Goal: Use online tool/utility: Utilize a website feature to perform a specific function

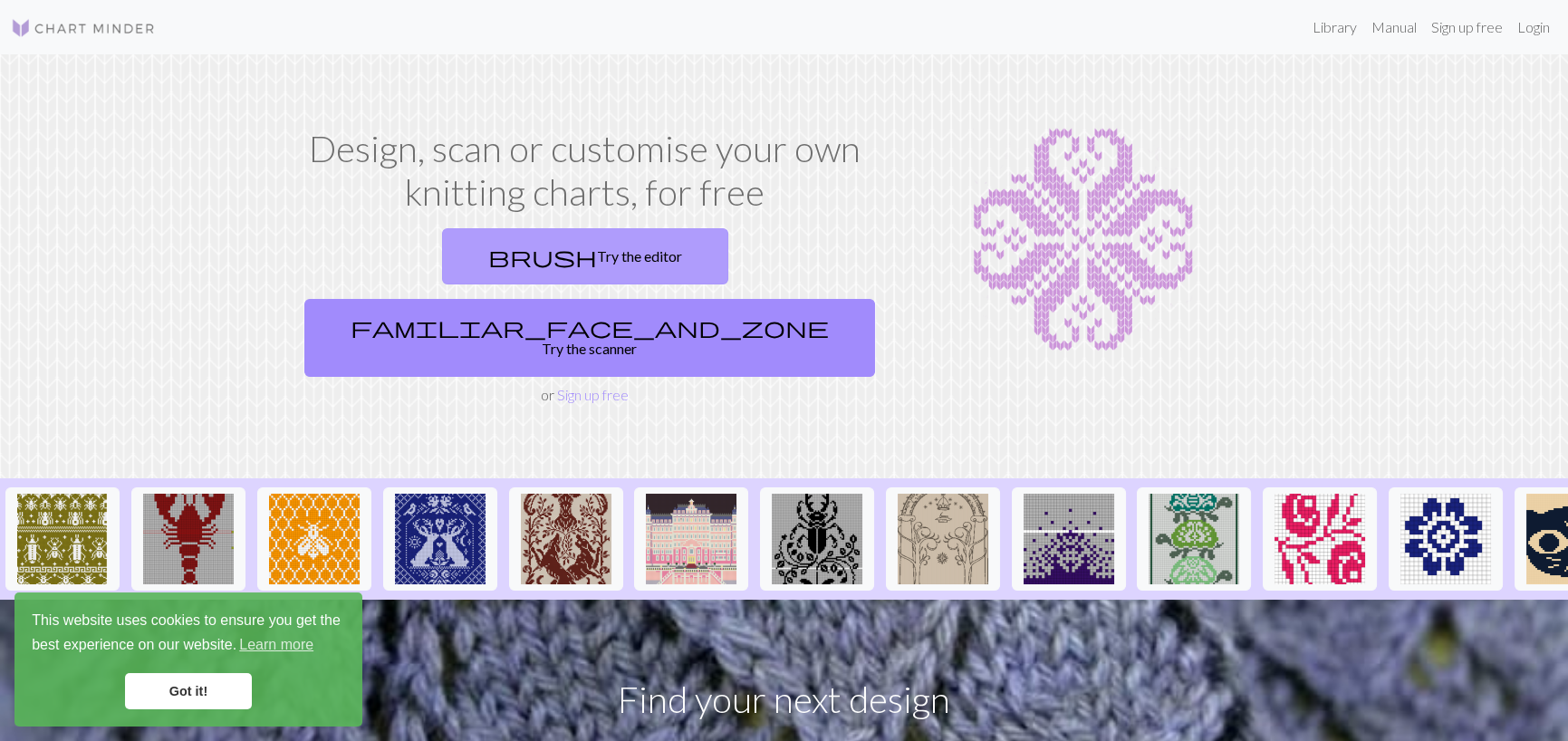
click at [442, 261] on link "brush Try the editor" at bounding box center [584, 256] width 286 height 56
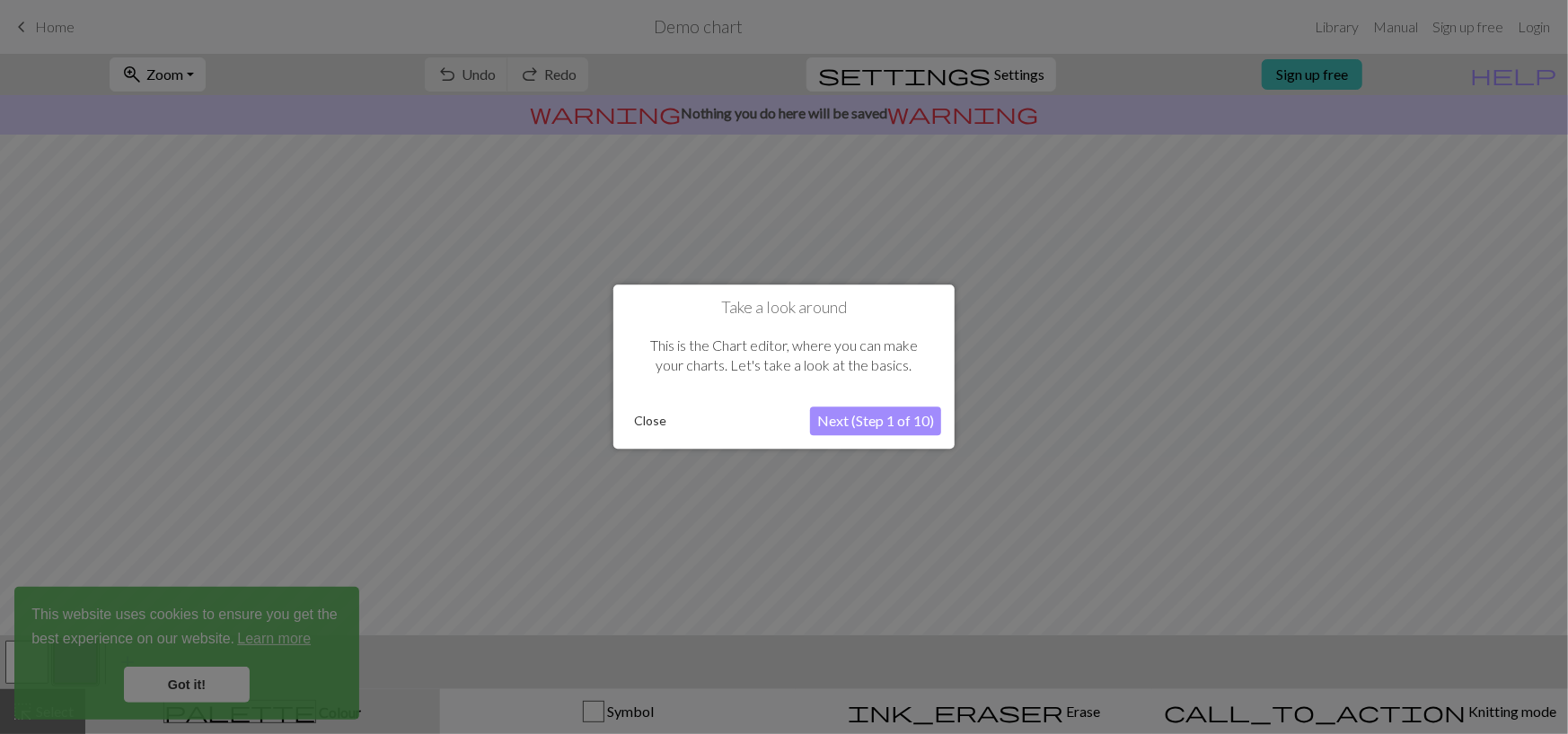
click at [861, 425] on button "Next (Step 1 of 10)" at bounding box center [875, 421] width 131 height 28
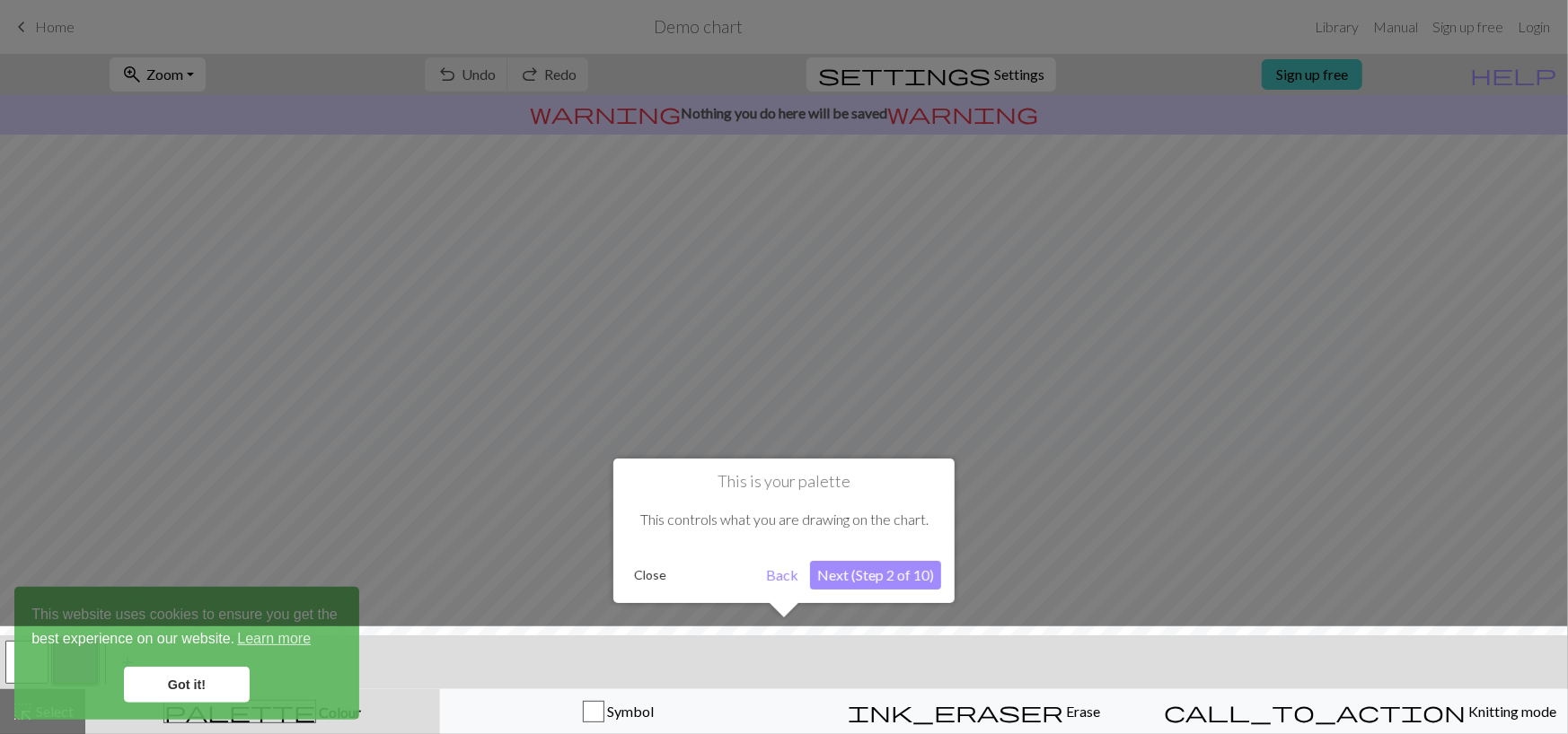
click at [862, 575] on button "Next (Step 2 of 10)" at bounding box center [875, 575] width 131 height 28
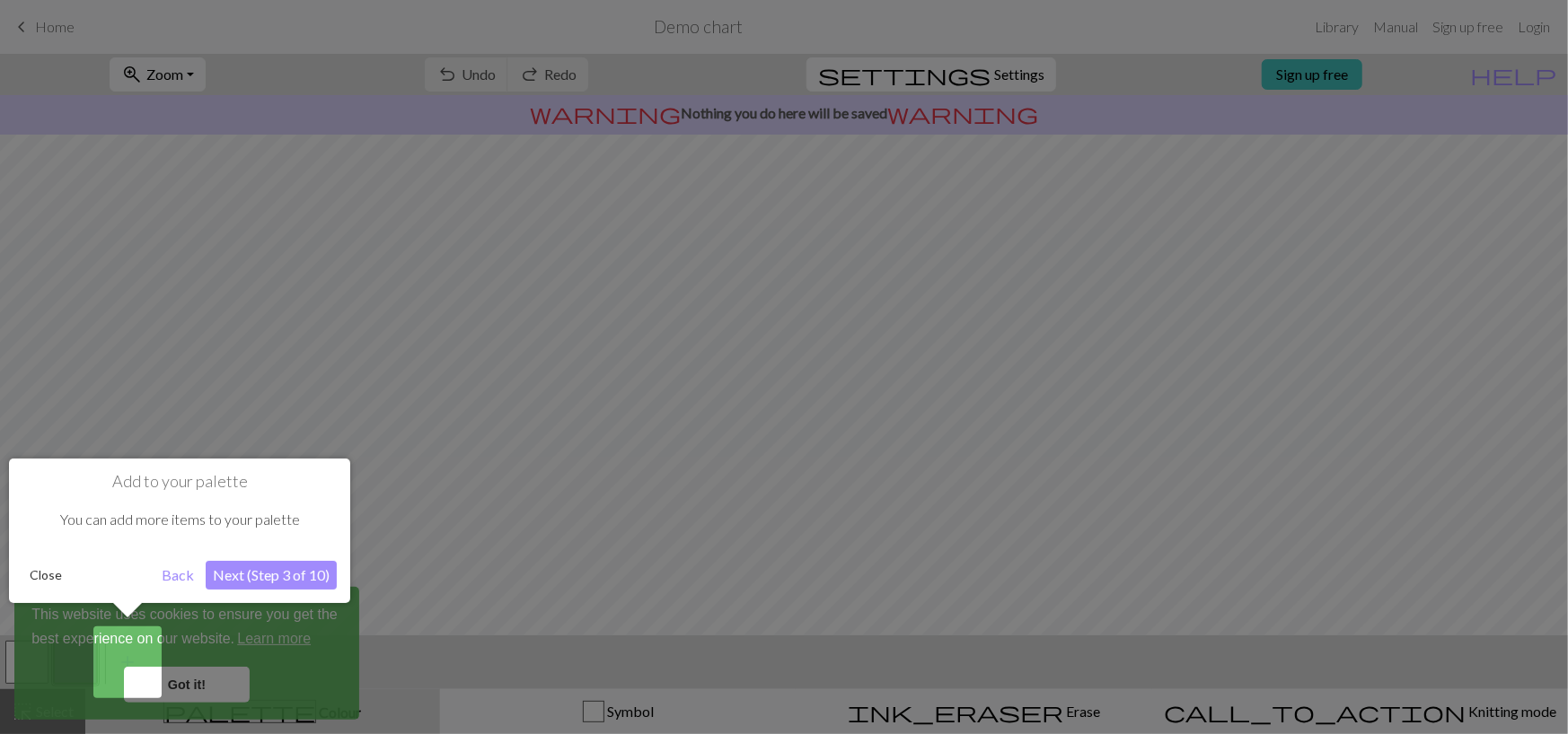
click at [247, 579] on button "Next (Step 3 of 10)" at bounding box center [271, 575] width 131 height 28
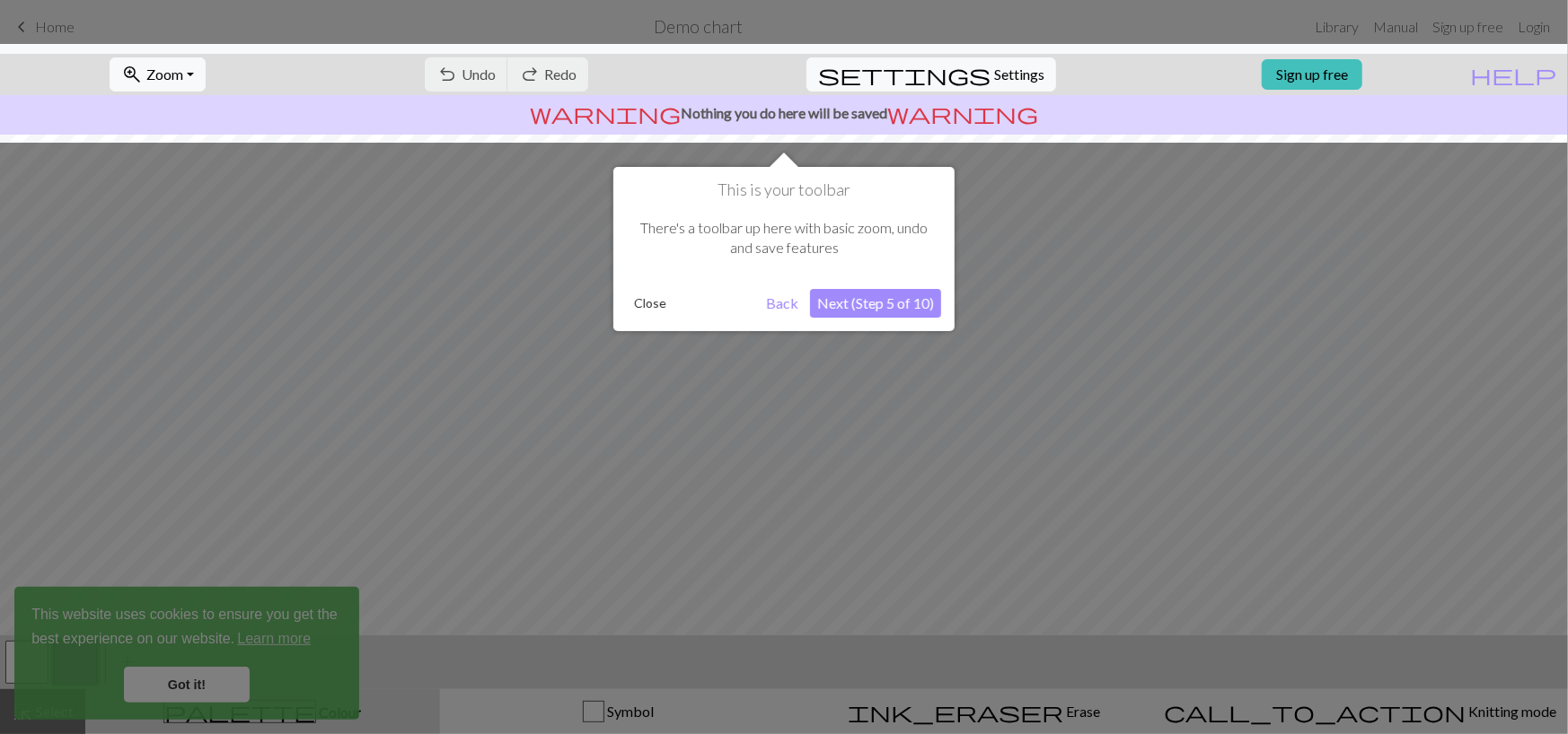
click at [849, 302] on button "Next (Step 5 of 10)" at bounding box center [875, 303] width 131 height 28
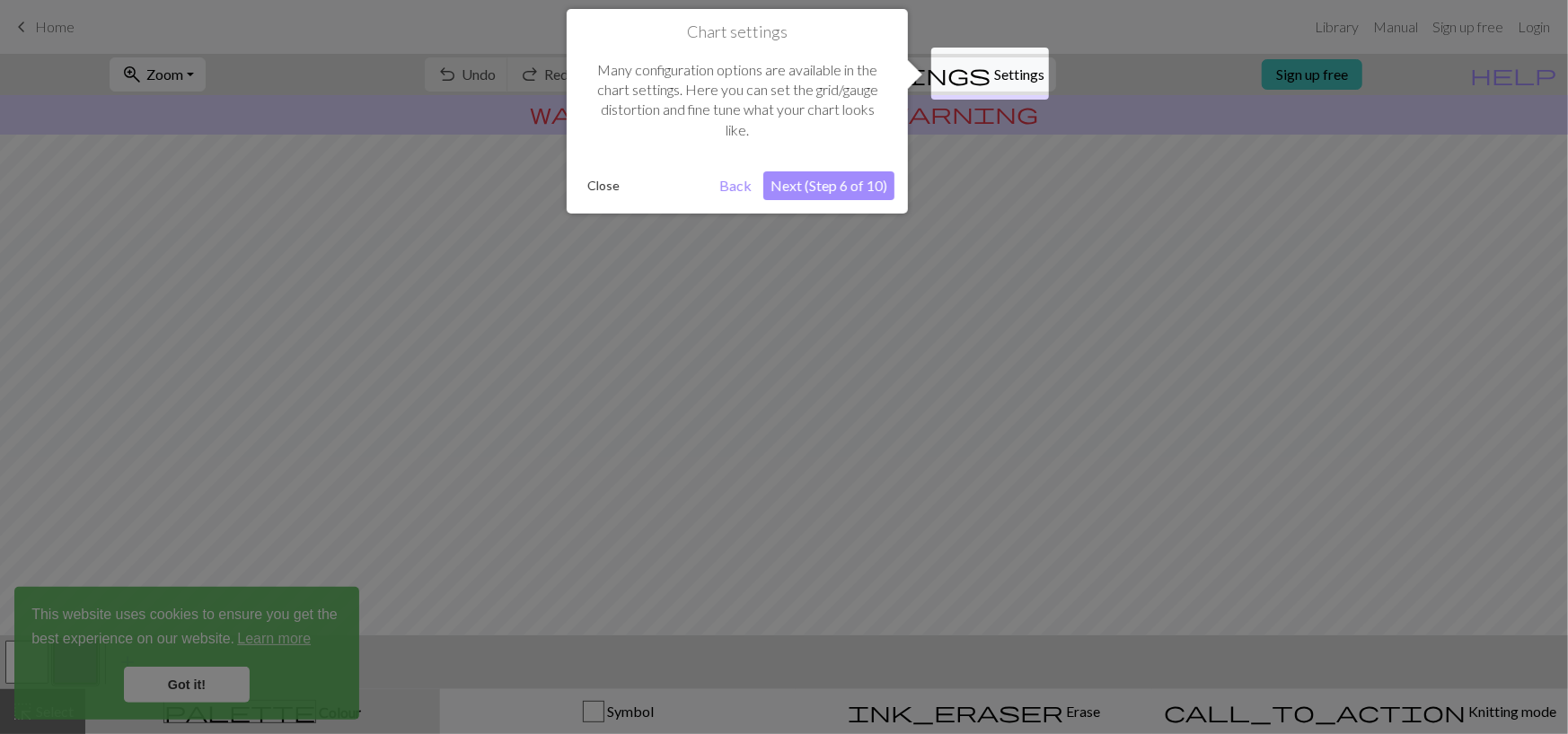
click at [835, 190] on button "Next (Step 6 of 10)" at bounding box center [829, 186] width 131 height 28
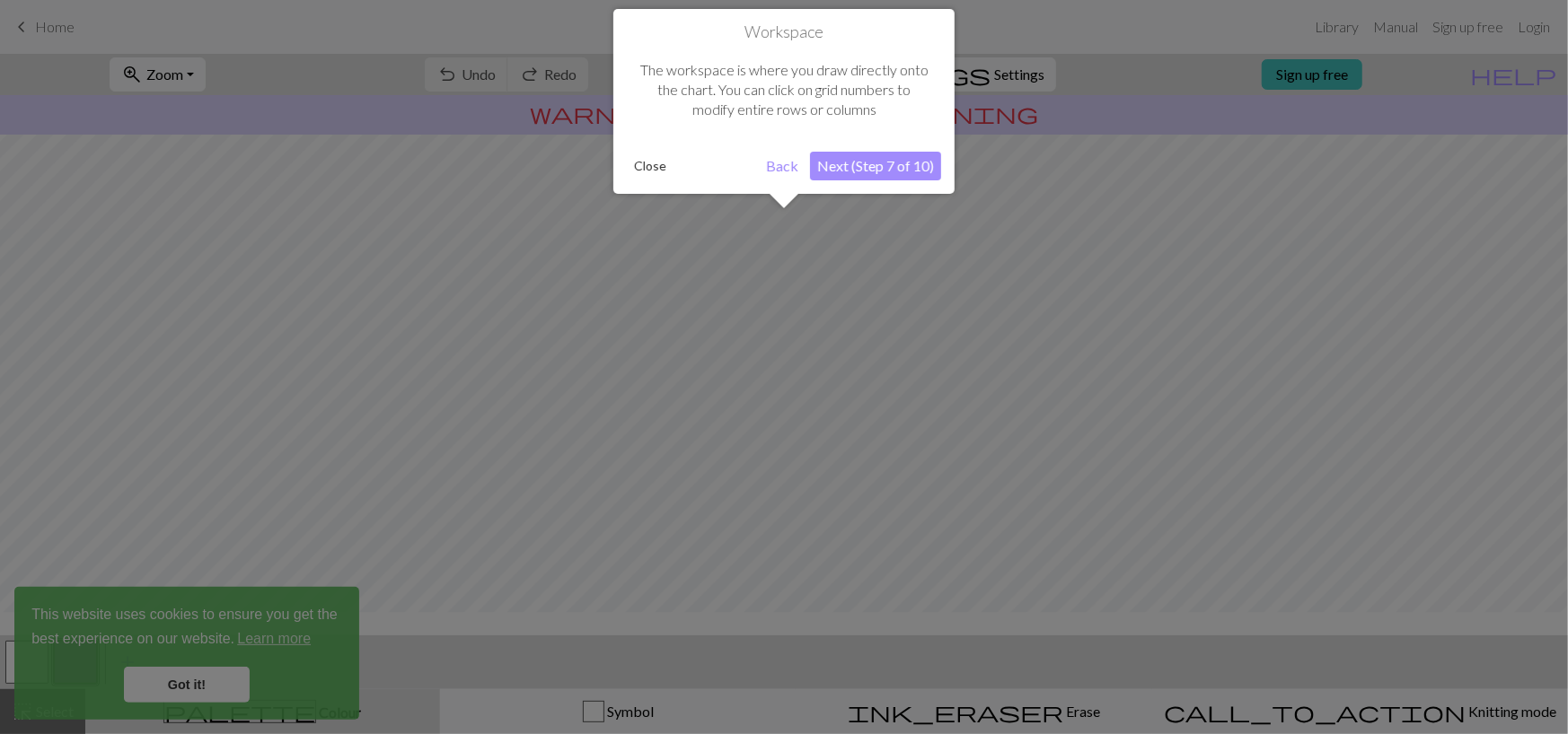
scroll to position [107, 0]
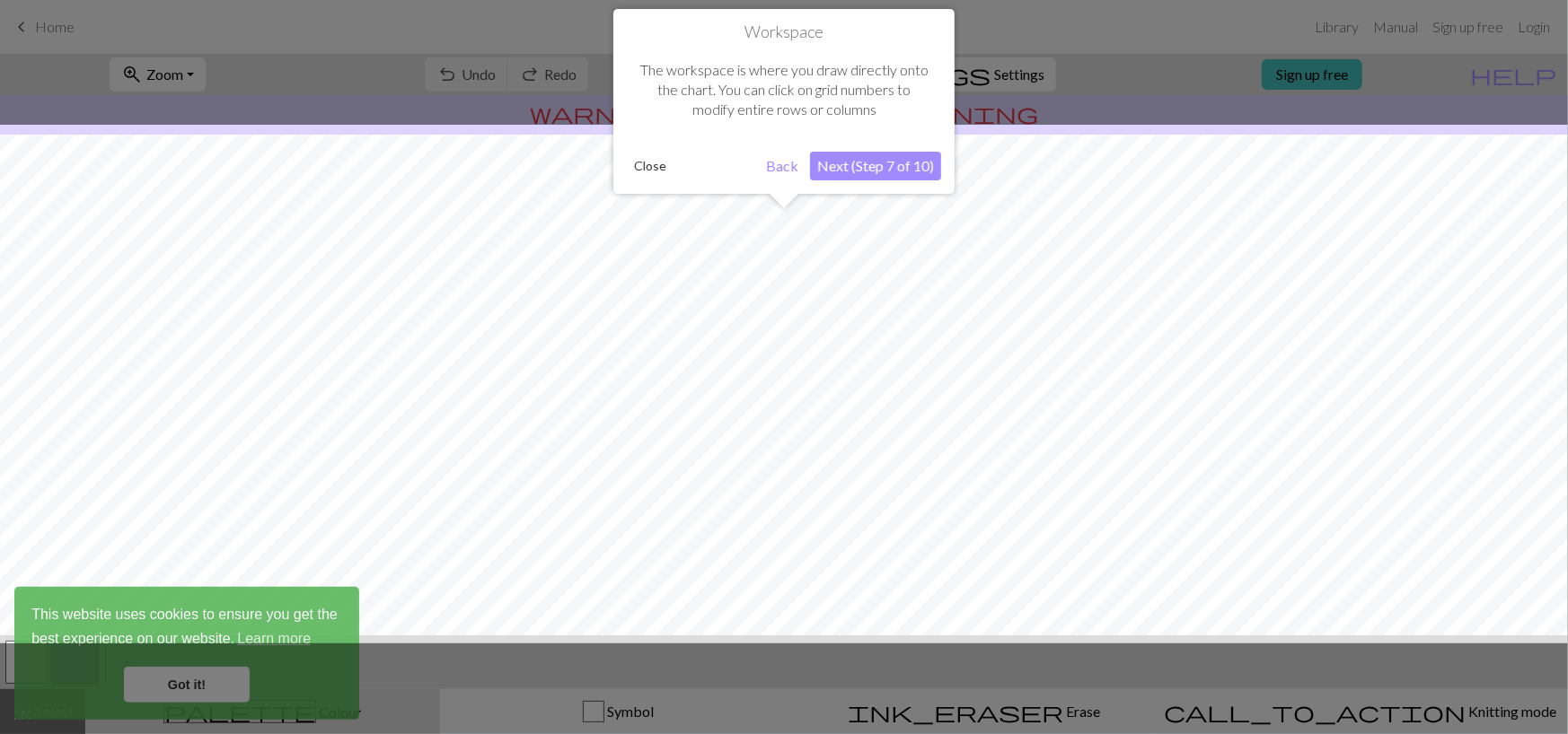
click at [864, 167] on button "Next (Step 7 of 10)" at bounding box center [875, 166] width 131 height 28
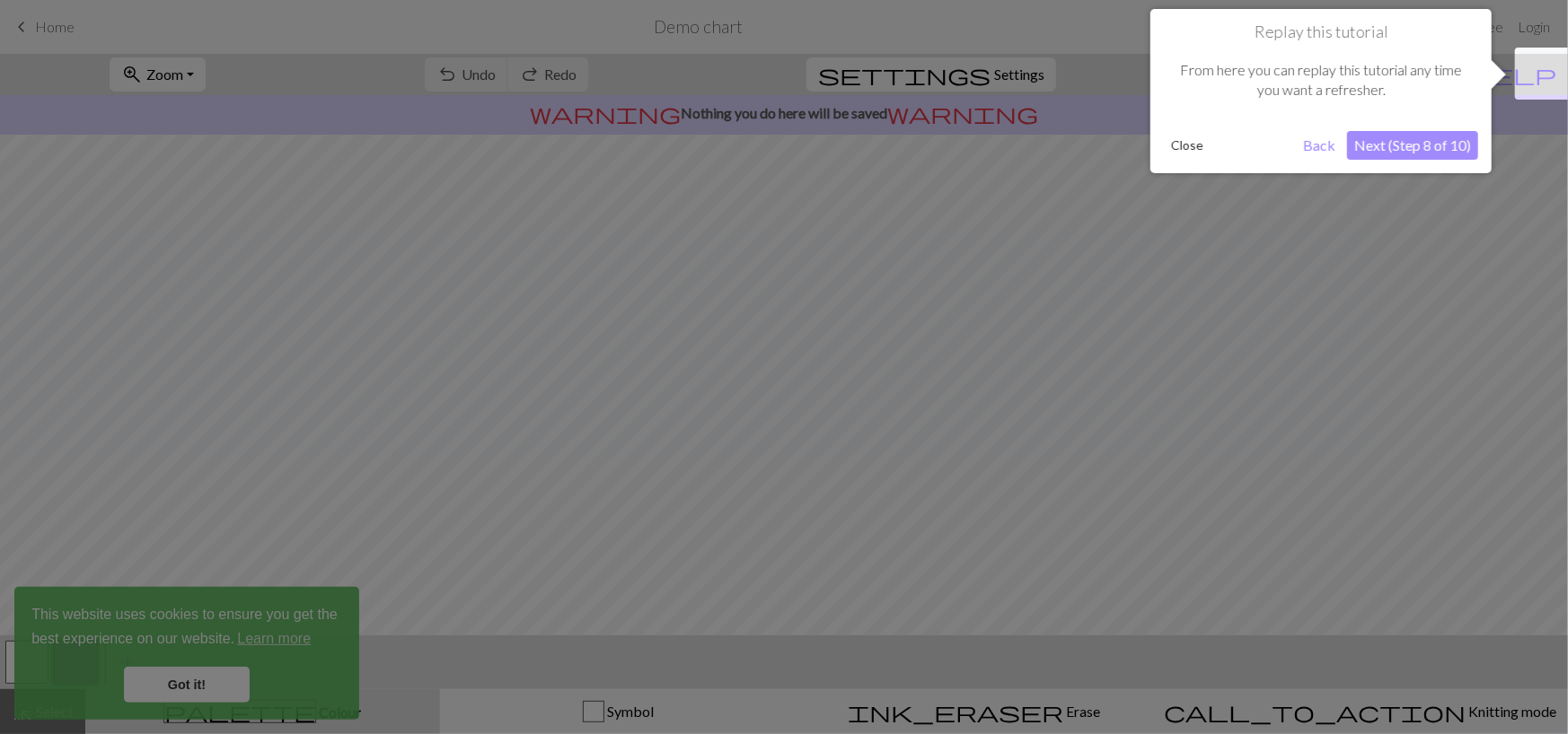
click at [1443, 151] on button "Next (Step 8 of 10)" at bounding box center [1412, 145] width 131 height 28
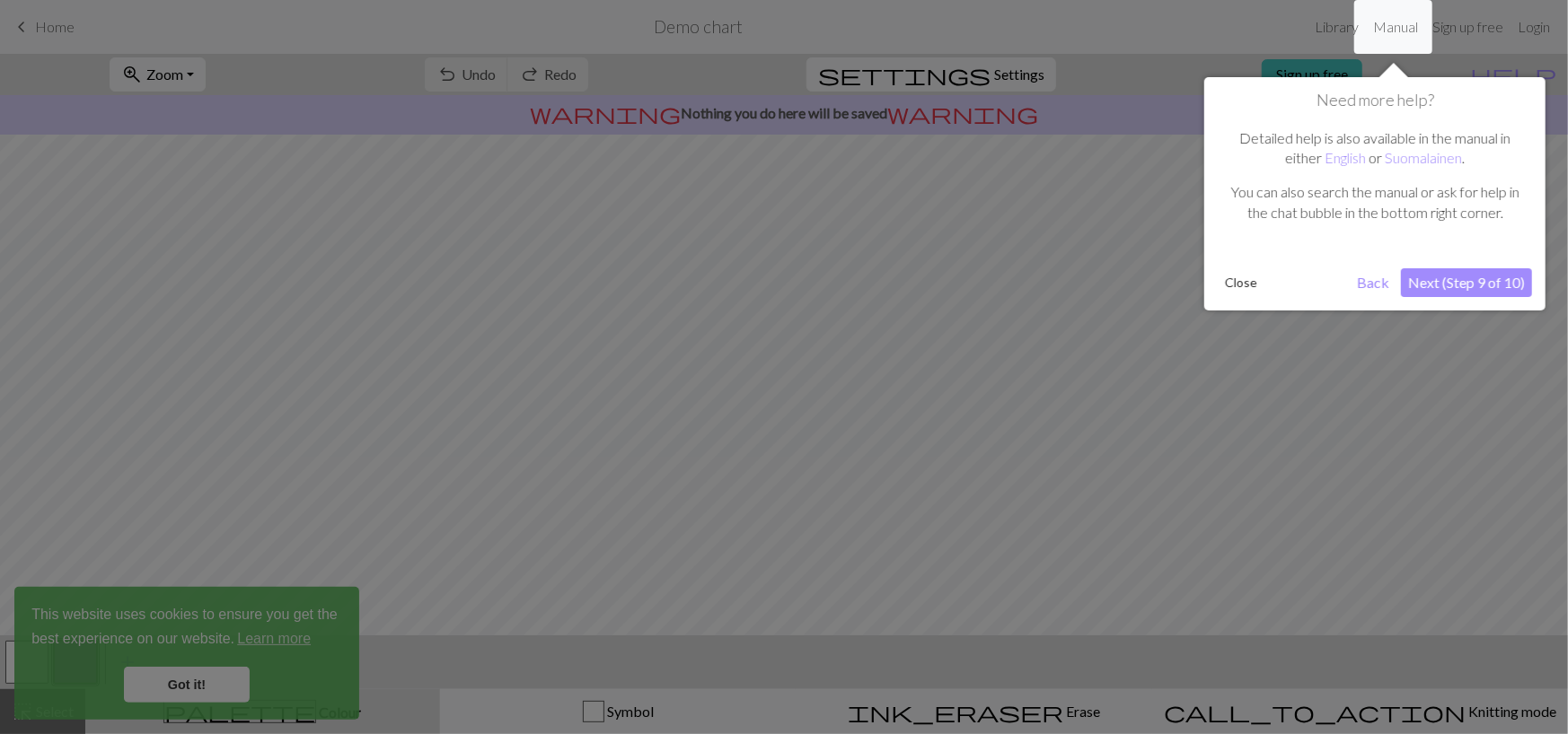
click at [1450, 291] on button "Next (Step 9 of 10)" at bounding box center [1466, 282] width 131 height 28
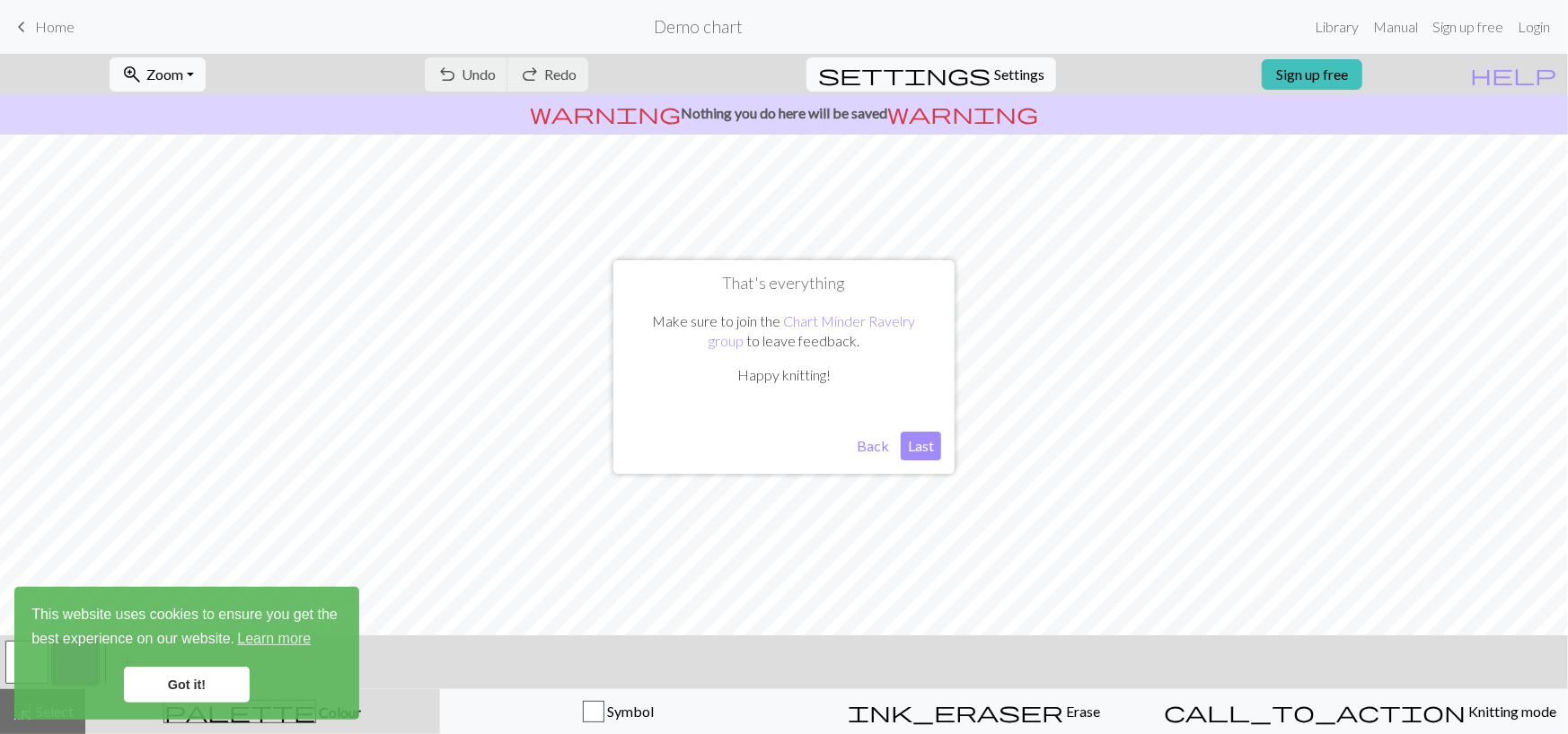
click at [933, 450] on button "Last" at bounding box center [920, 446] width 41 height 28
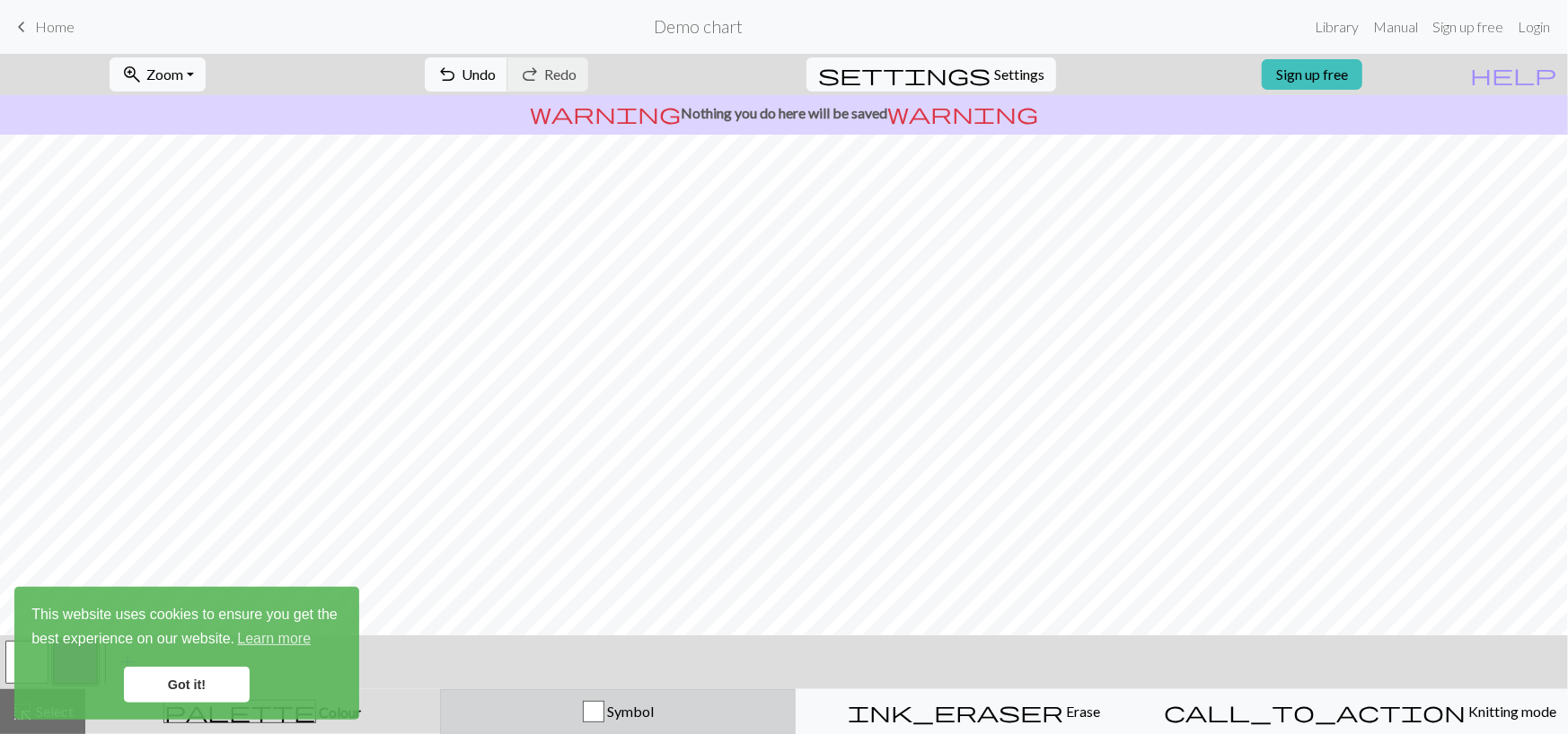
click at [604, 713] on div "button" at bounding box center [593, 711] width 22 height 22
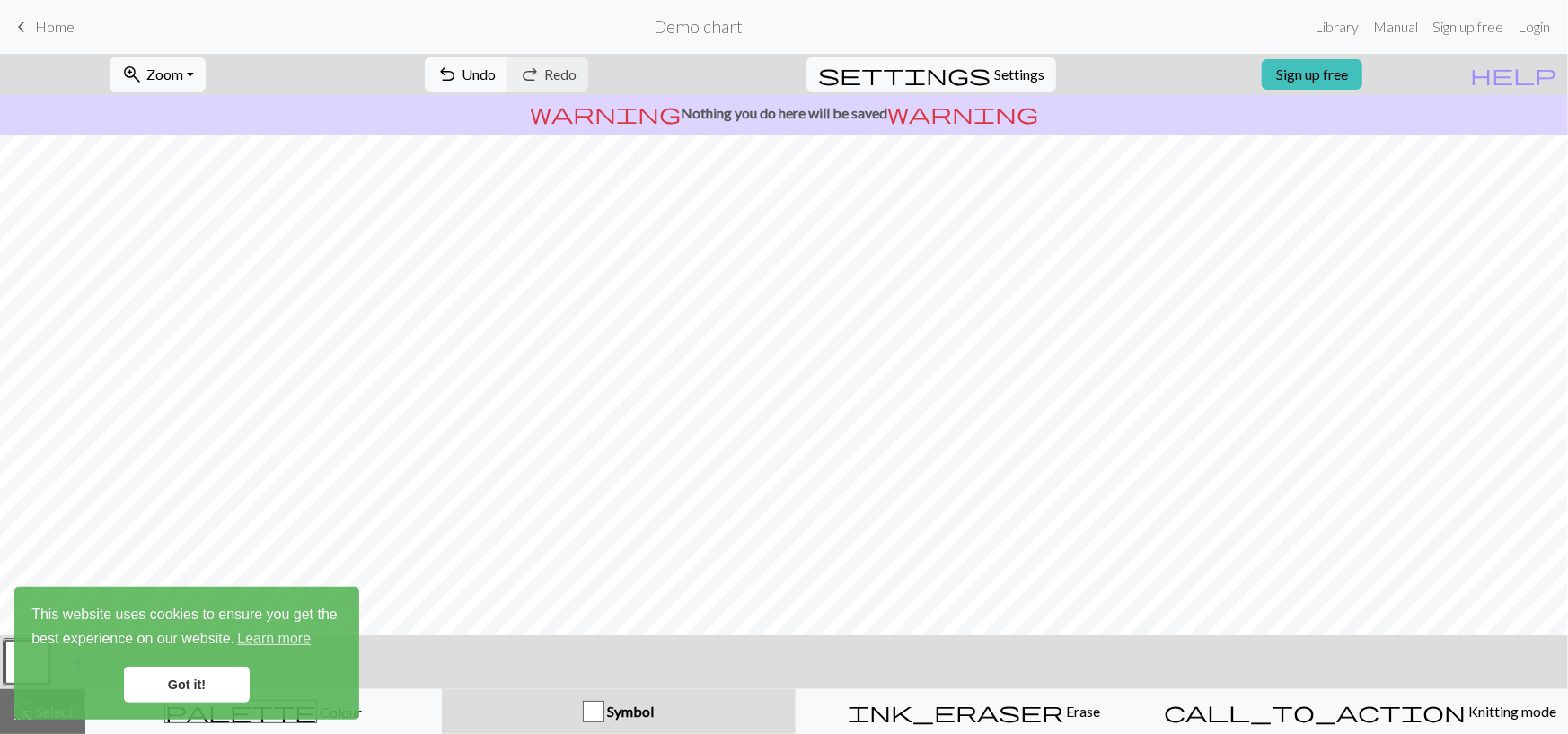
click at [773, 181] on div "zoom_in Zoom Zoom Fit all Fit width Fit height 50% 100% 150% 200% undo Undo Und…" at bounding box center [784, 394] width 1568 height 680
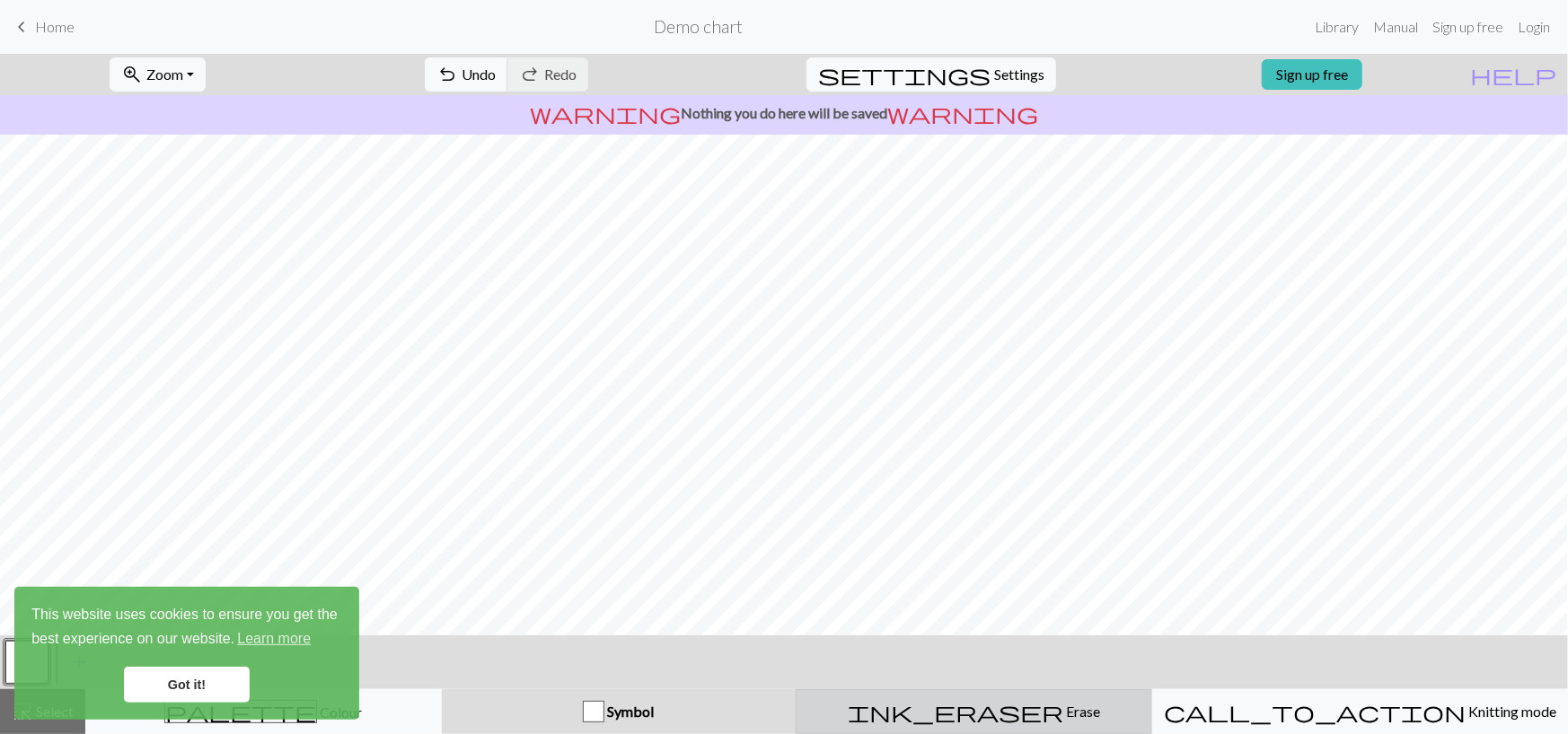
click at [1000, 711] on span "ink_eraser" at bounding box center [955, 711] width 215 height 26
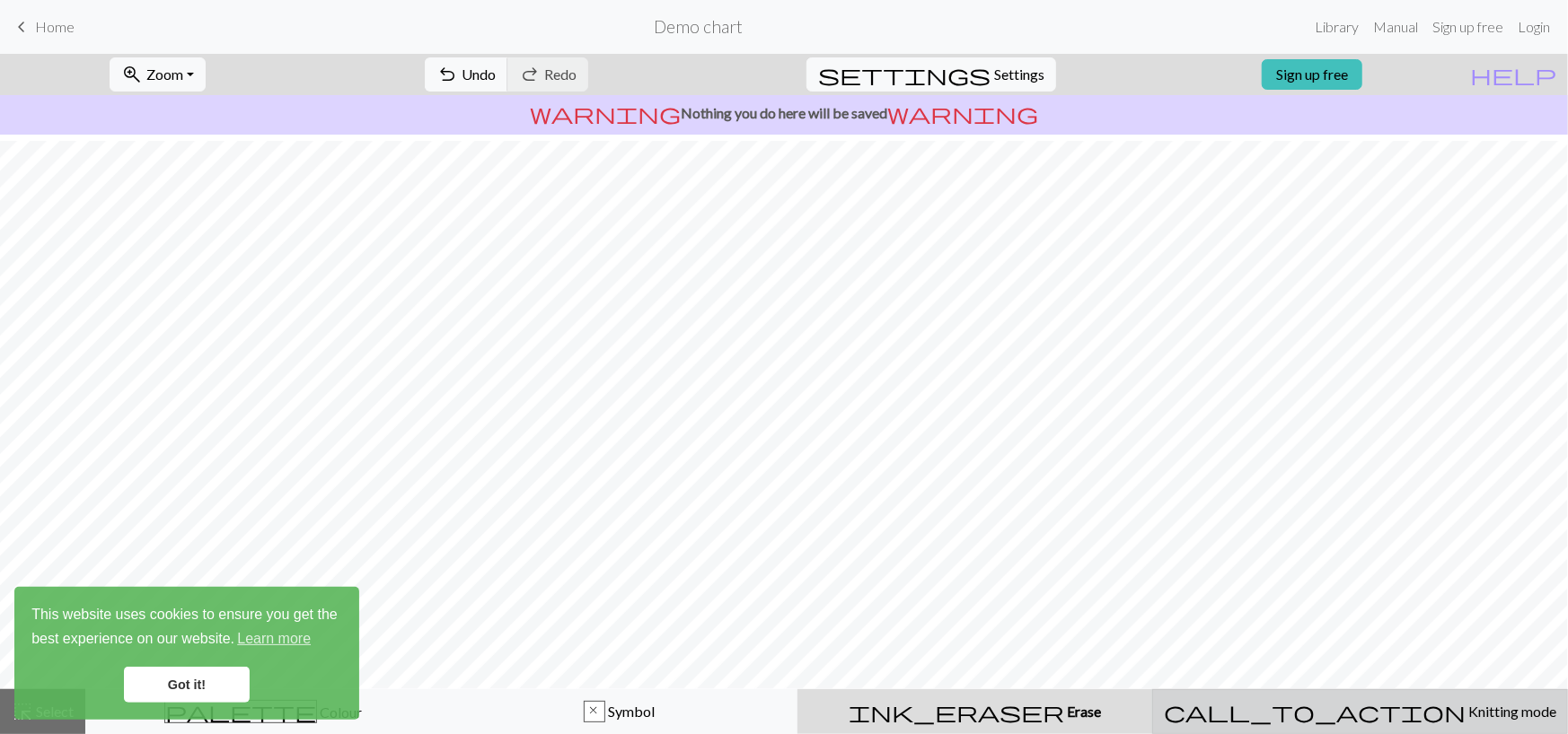
click at [1466, 714] on span "Knitting mode" at bounding box center [1511, 711] width 91 height 17
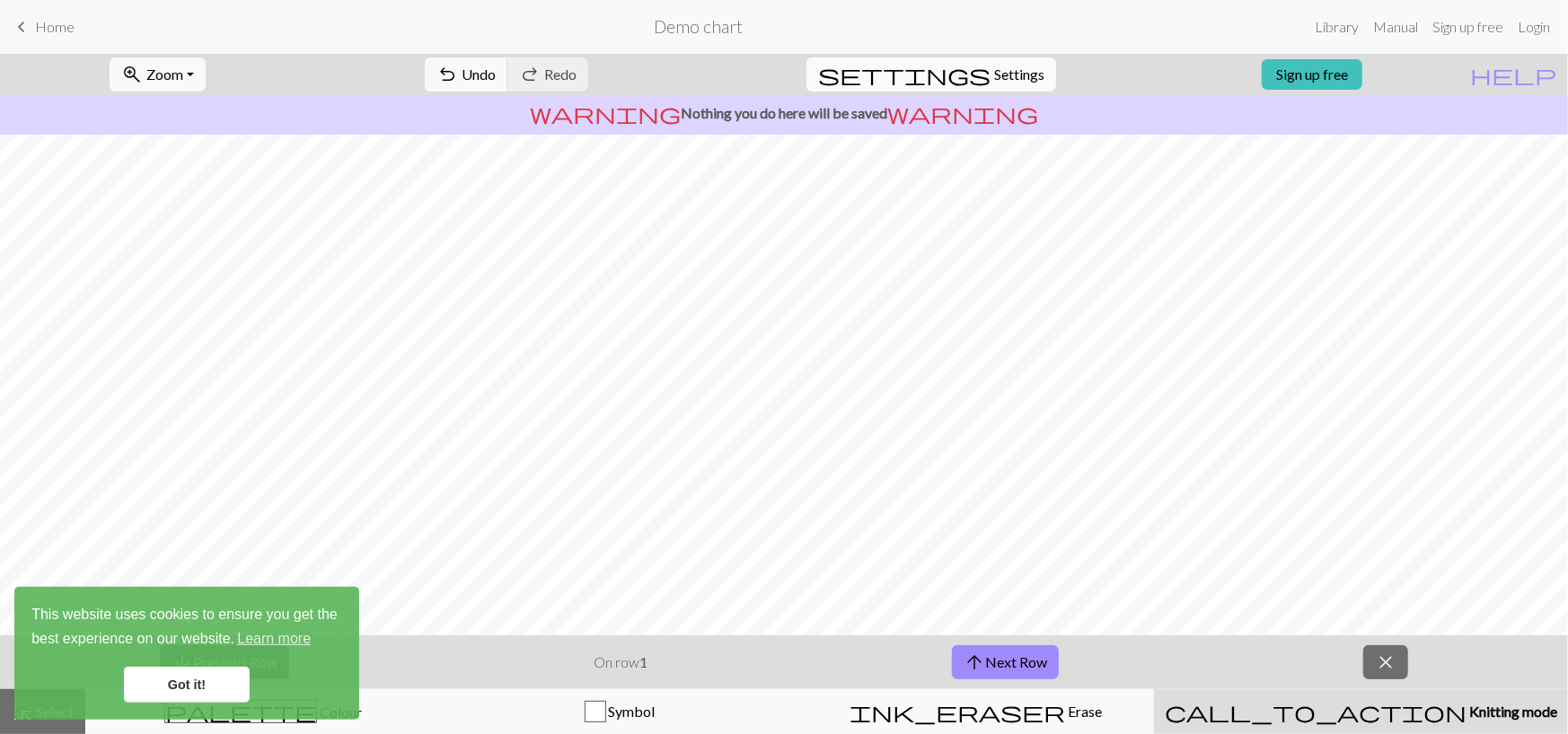
click at [965, 76] on span "settings" at bounding box center [904, 74] width 172 height 26
select select "aran"
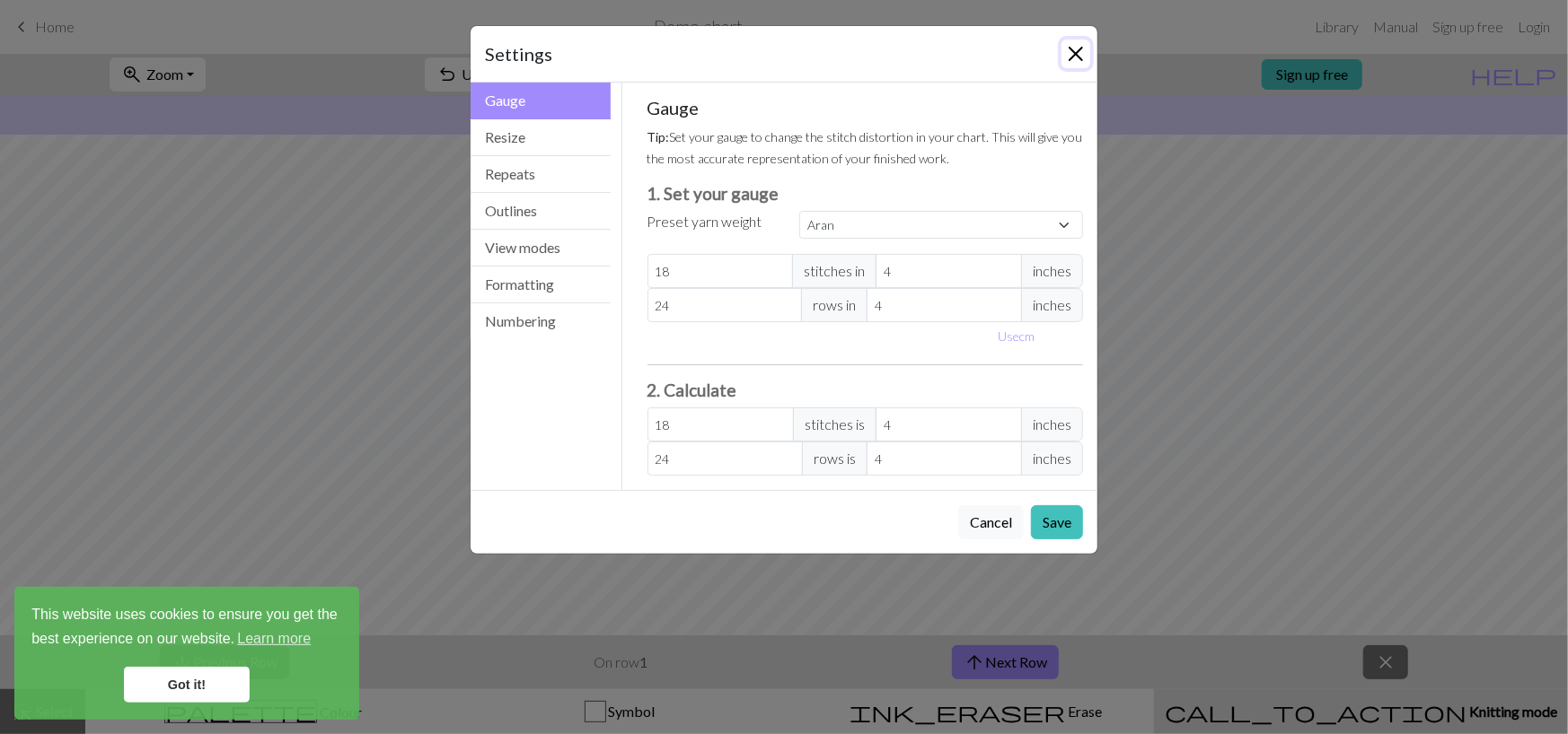
click at [1072, 57] on button "Close" at bounding box center [1075, 54] width 28 height 28
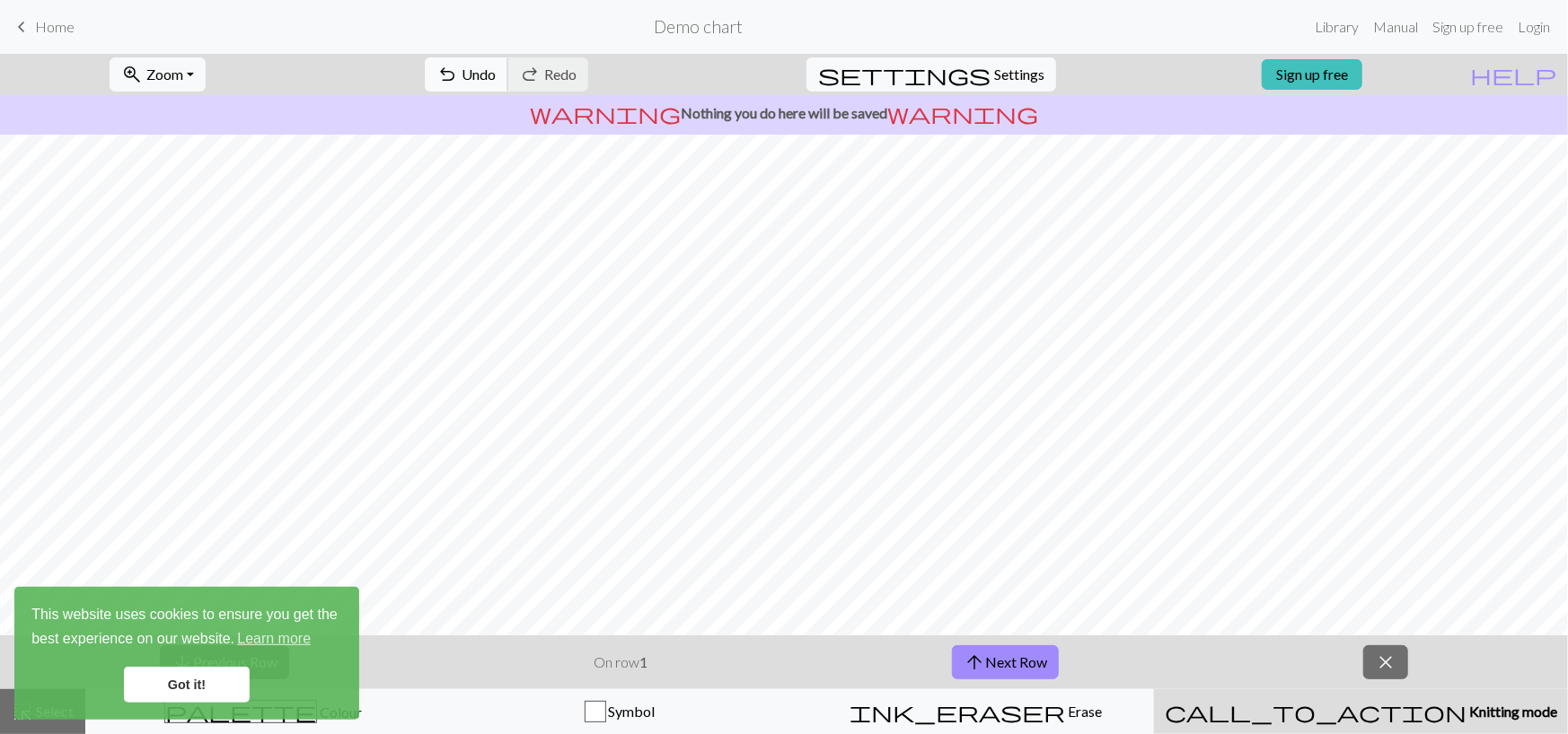
click at [458, 75] on span "undo" at bounding box center [447, 74] width 22 height 26
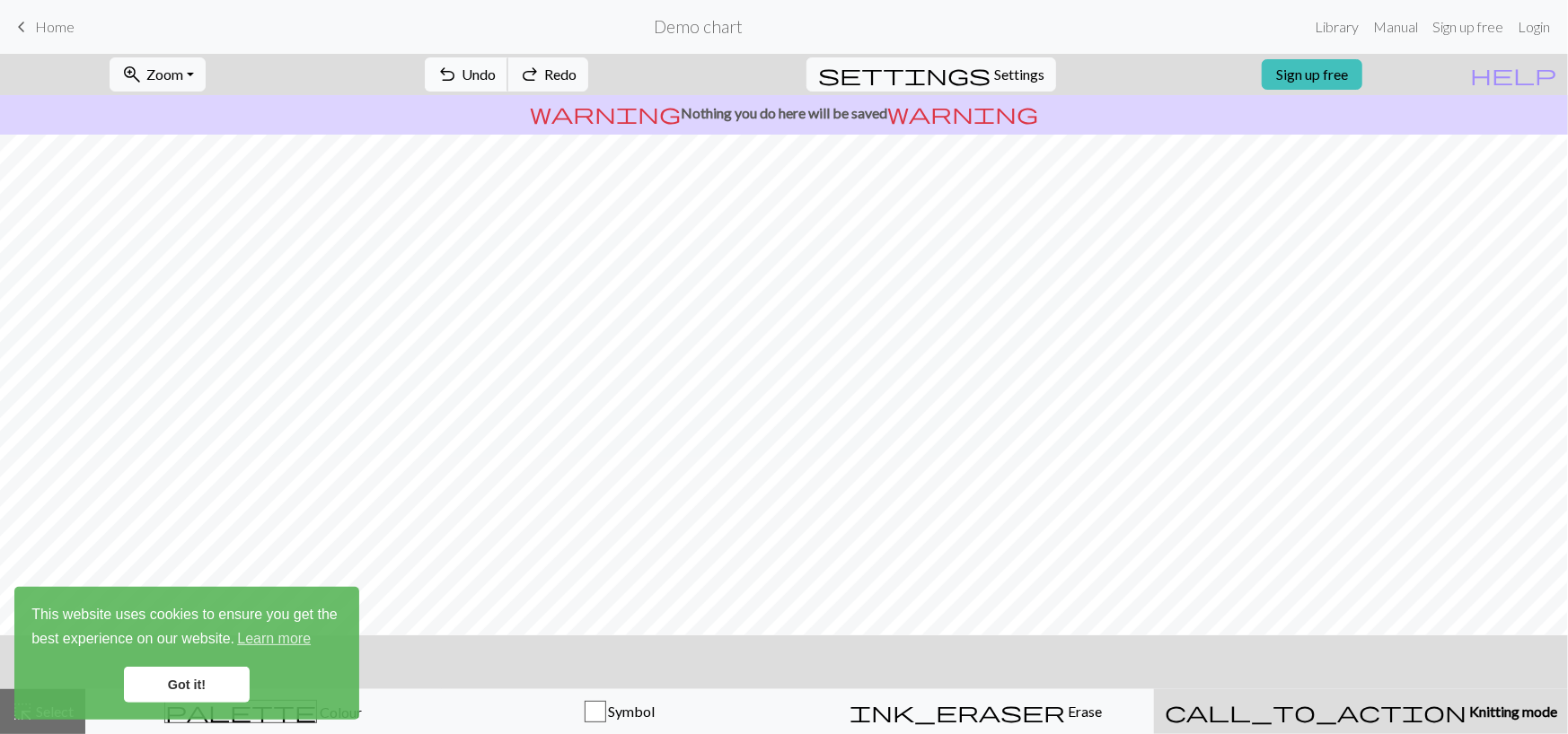
click at [458, 75] on span "undo" at bounding box center [447, 74] width 22 height 26
click at [458, 81] on span "undo" at bounding box center [447, 74] width 22 height 26
click at [458, 75] on span "undo" at bounding box center [447, 74] width 22 height 26
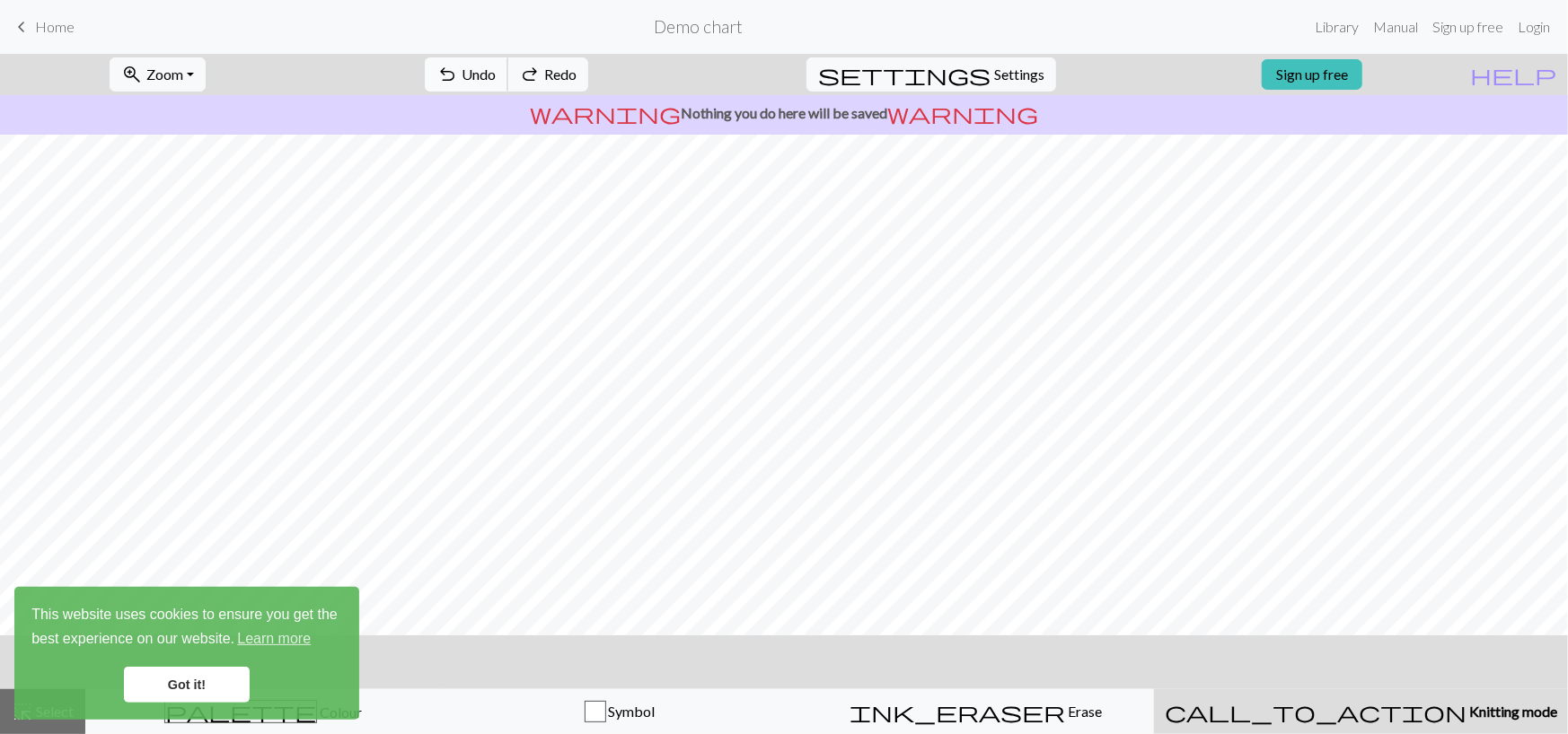
click at [458, 75] on span "undo" at bounding box center [447, 74] width 22 height 26
click at [535, 75] on div "undo Undo Undo redo Redo Redo" at bounding box center [506, 75] width 190 height 42
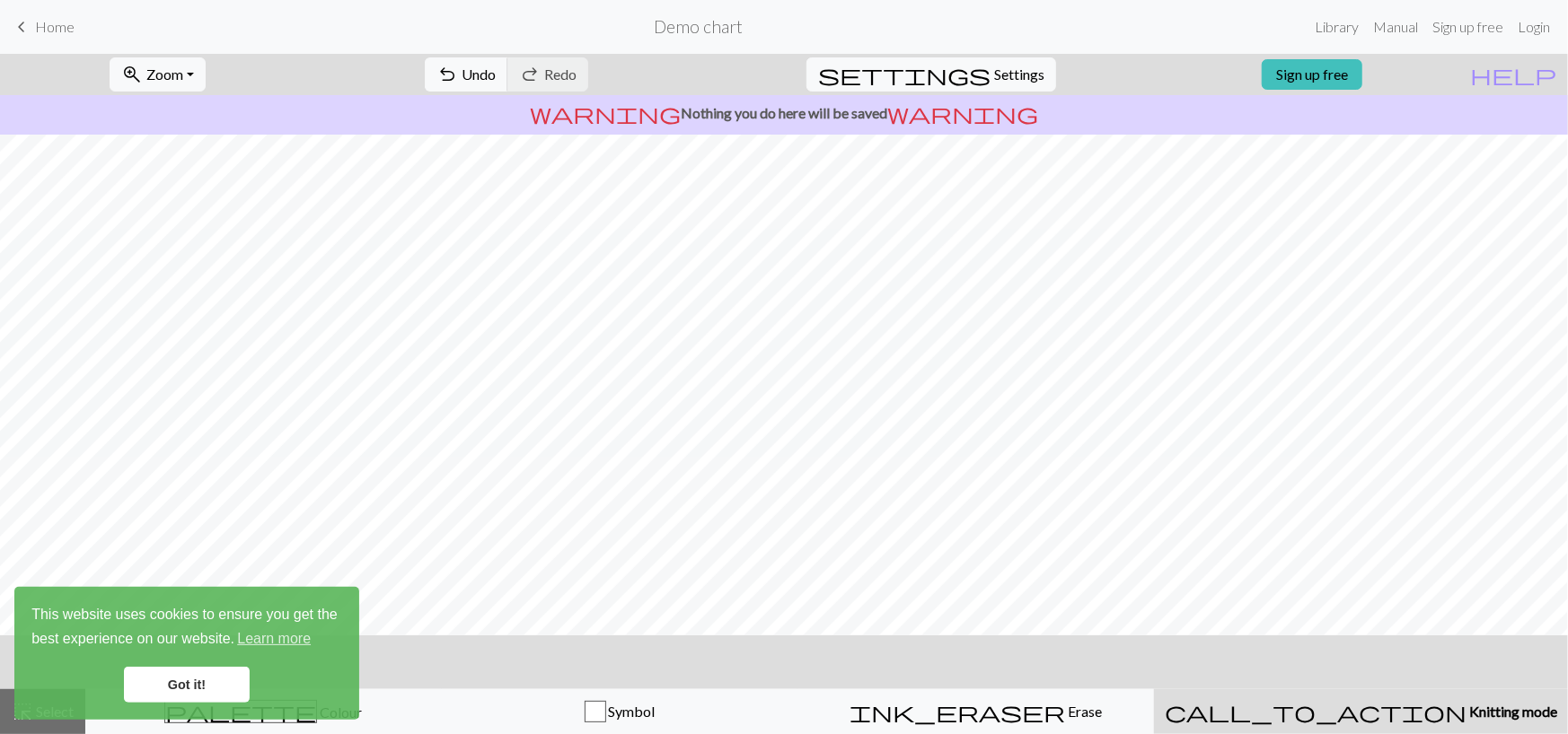
click at [180, 677] on link "Got it!" at bounding box center [187, 685] width 126 height 36
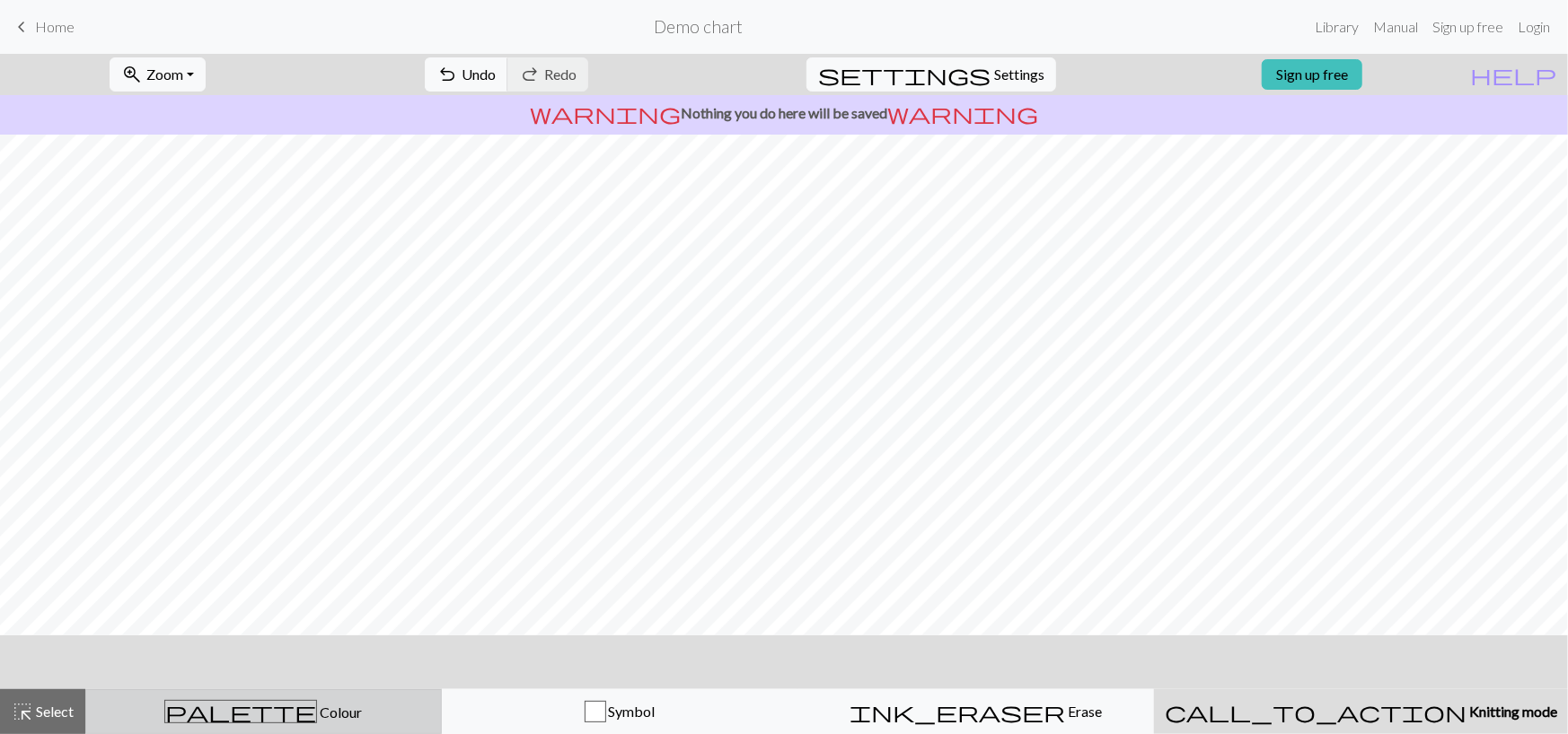
click at [317, 716] on span "Colour" at bounding box center [339, 712] width 45 height 17
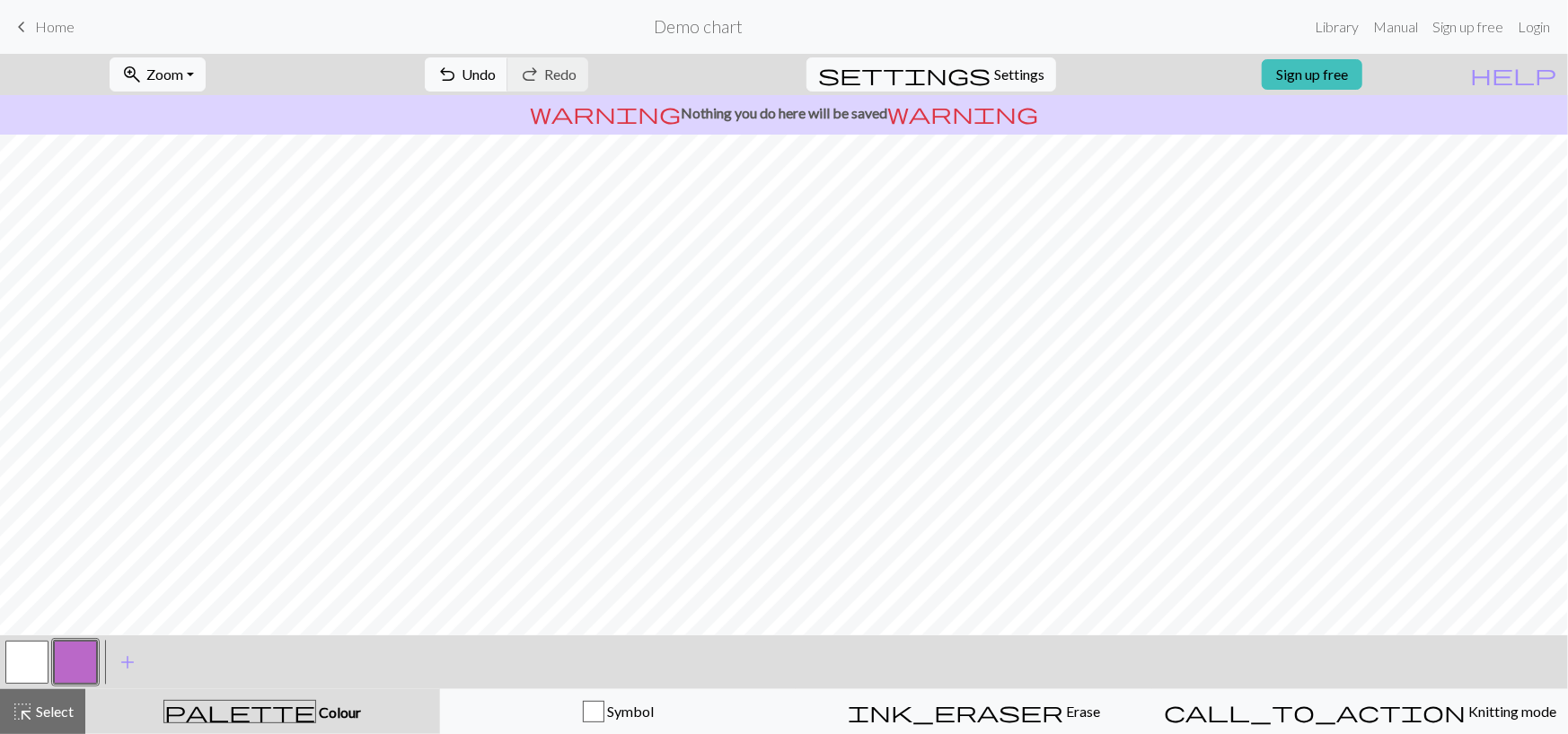
click at [71, 660] on button "button" at bounding box center [75, 662] width 43 height 43
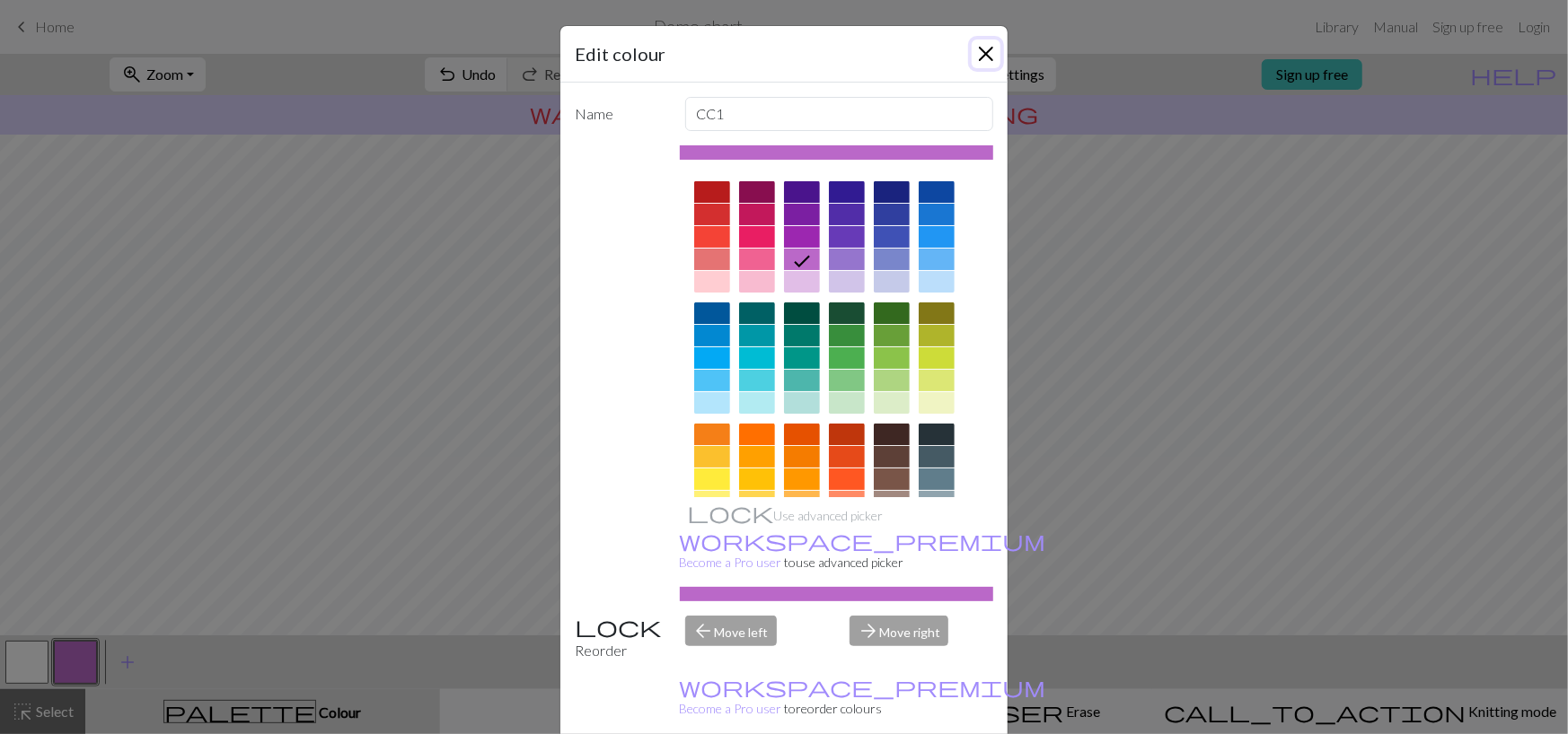
click at [979, 54] on button "Close" at bounding box center [985, 54] width 28 height 28
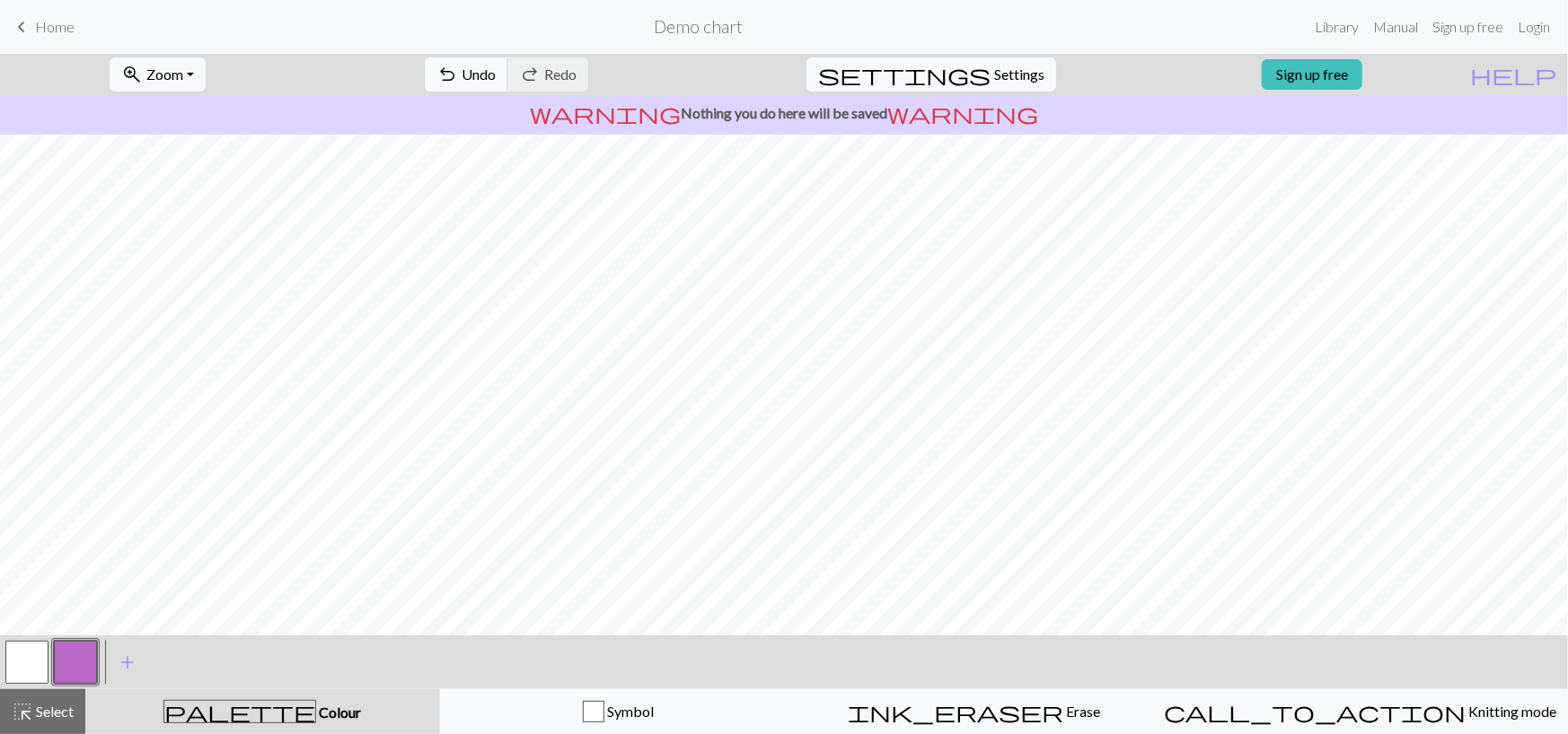
click at [31, 660] on button "button" at bounding box center [27, 662] width 43 height 43
drag, startPoint x: 65, startPoint y: 650, endPoint x: 113, endPoint y: 626, distance: 53.7
click at [66, 650] on button "button" at bounding box center [75, 662] width 43 height 43
